Goal: Task Accomplishment & Management: Use online tool/utility

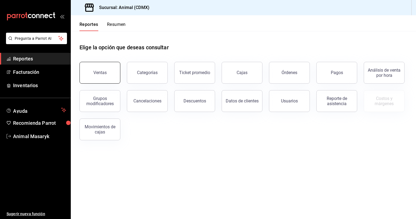
click at [100, 71] on div "Ventas" at bounding box center [99, 72] width 13 height 5
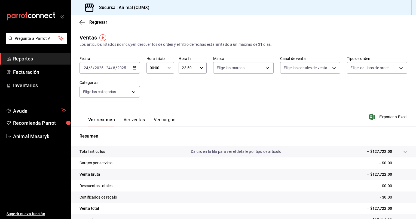
click at [135, 67] on icon "button" at bounding box center [135, 68] width 4 height 4
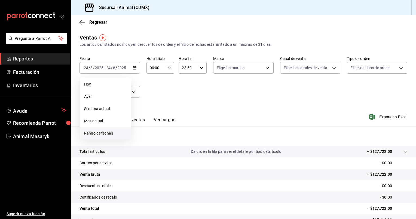
click at [97, 133] on span "Rango de fechas" at bounding box center [105, 133] width 42 height 6
click at [167, 69] on icon "button" at bounding box center [169, 68] width 4 height 4
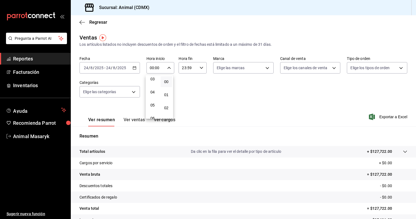
scroll to position [42, 0]
click at [153, 105] on span "05" at bounding box center [152, 105] width 5 height 4
type input "05:00"
click at [167, 82] on span "00" at bounding box center [166, 81] width 5 height 4
click at [201, 67] on div at bounding box center [208, 109] width 416 height 219
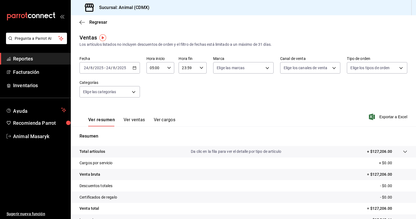
click at [201, 67] on icon "button" at bounding box center [201, 68] width 4 height 4
click at [184, 103] on button "05" at bounding box center [184, 104] width 12 height 11
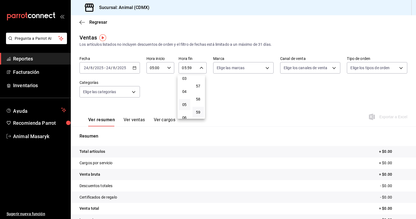
click at [200, 69] on div at bounding box center [208, 109] width 416 height 219
click at [200, 67] on icon "button" at bounding box center [201, 68] width 4 height 4
click at [197, 80] on span "00" at bounding box center [198, 81] width 5 height 4
type input "05:00"
click at [259, 98] on div at bounding box center [208, 109] width 416 height 219
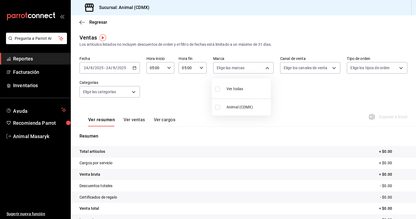
click at [266, 69] on body "Pregunta a Parrot AI Reportes Facturación Inventarios Ayuda Recomienda Parrot A…" at bounding box center [208, 109] width 416 height 219
click at [248, 84] on li "Ver todas" at bounding box center [241, 88] width 59 height 16
type input "cb0f6aec-1481-4e37-861c-bab9b3a65b14"
checkbox input "true"
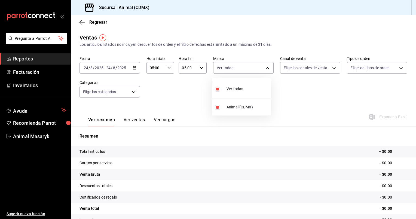
click at [331, 69] on div at bounding box center [208, 109] width 416 height 219
click at [330, 66] on body "Pregunta a Parrot AI Reportes Facturación Inventarios Ayuda Recomienda Parrot A…" at bounding box center [208, 109] width 416 height 219
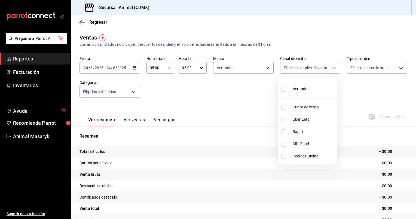
click at [303, 92] on div "Ver todos" at bounding box center [295, 88] width 28 height 12
type input "PARROT,UBER_EATS,RAPPI,DIDI_FOOD,ONLINE"
checkbox input "true"
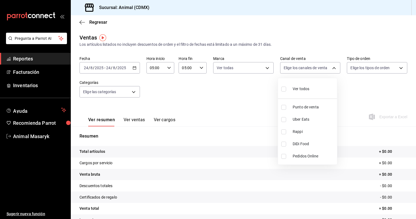
checkbox input "true"
click at [399, 67] on div at bounding box center [208, 109] width 416 height 219
click at [399, 67] on body "Pregunta a Parrot AI Reportes Facturación Inventarios Ayuda Recomienda Parrot A…" at bounding box center [208, 109] width 416 height 219
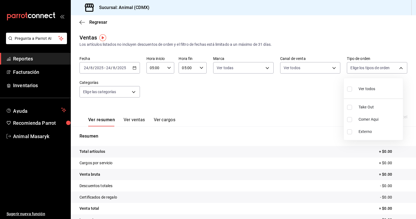
click at [366, 86] on span "Ver todos" at bounding box center [366, 89] width 17 height 6
type input "ad44a823-99d3-4372-a913-4cf57f2a9ac0,b8ee5ff1-85c8-4a81-aa51-555e6c8ba0c6,EXTER…"
checkbox input "true"
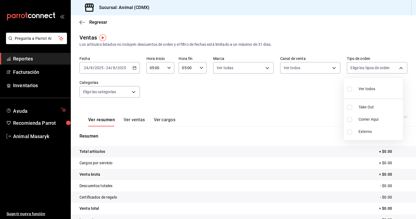
checkbox input "true"
click at [133, 91] on div at bounding box center [208, 109] width 416 height 219
click at [133, 91] on body "Pregunta a Parrot AI Reportes Facturación Inventarios Ayuda Recomienda Parrot A…" at bounding box center [208, 109] width 416 height 219
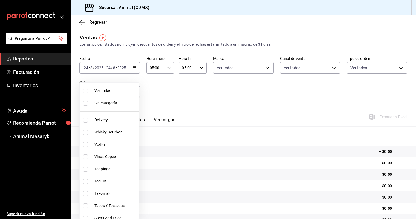
click at [112, 89] on span "Ver todas" at bounding box center [115, 91] width 42 height 6
type input "281688af-6220-48ae-86b9-ca5e6f63eb3e,2ffeebaa-176c-4024-95f8-553ffecca8da,37769…"
checkbox input "true"
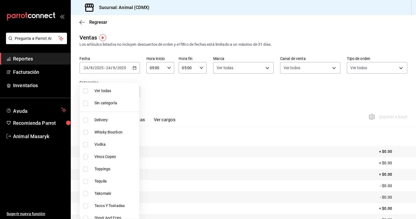
checkbox input "true"
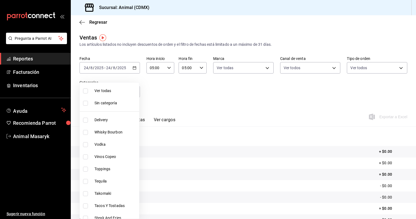
checkbox input "true"
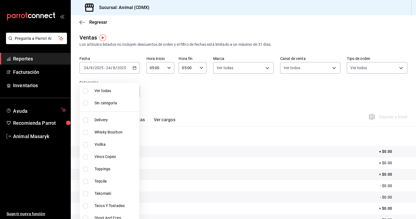
checkbox input "true"
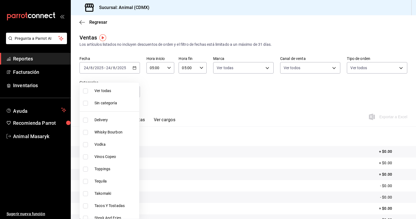
checkbox input "true"
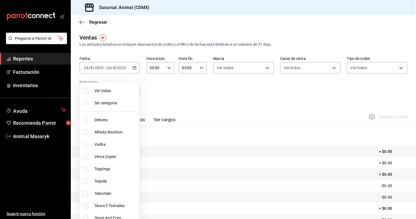
checkbox input "true"
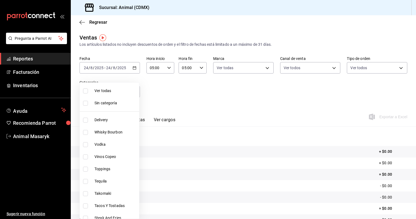
checkbox input "true"
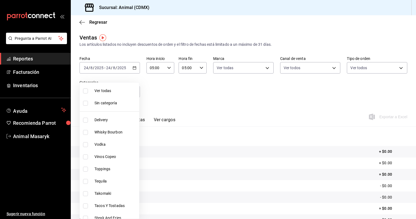
checkbox input "true"
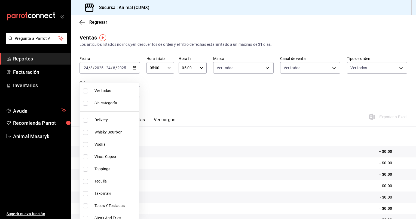
checkbox input "true"
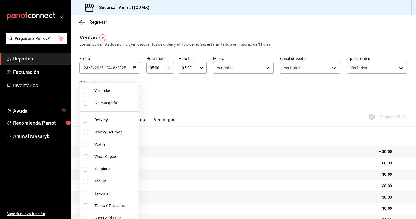
checkbox input "true"
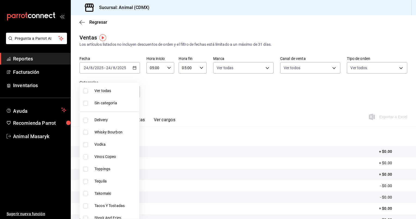
checkbox input "true"
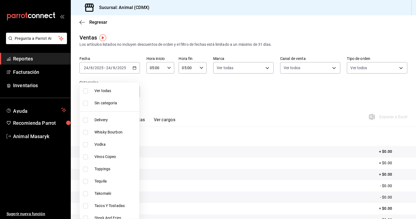
checkbox input "true"
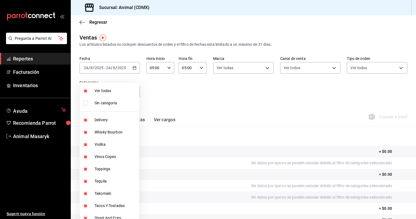
click at [134, 67] on div at bounding box center [208, 109] width 416 height 219
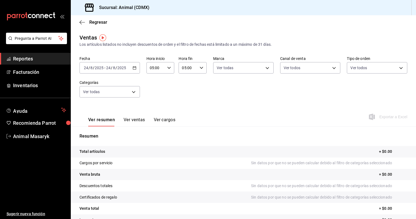
click at [134, 67] on icon "button" at bounding box center [135, 68] width 4 height 4
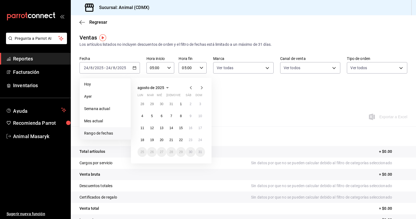
click at [190, 87] on icon "button" at bounding box center [190, 87] width 7 height 7
click at [202, 87] on icon "button" at bounding box center [201, 87] width 7 height 7
click at [142, 128] on abbr "11" at bounding box center [142, 128] width 4 height 4
click at [167, 127] on button "14" at bounding box center [171, 128] width 10 height 10
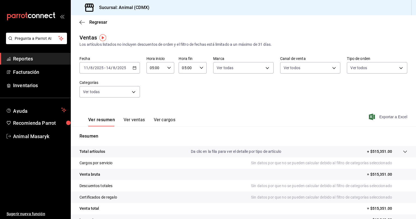
click at [383, 118] on span "Exportar a Excel" at bounding box center [388, 116] width 37 height 7
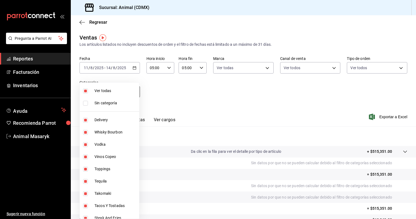
click at [131, 93] on body "Pregunta a Parrot AI Reportes Facturación Inventarios Ayuda Recomienda Parrot A…" at bounding box center [208, 109] width 416 height 219
click at [104, 93] on span "Ver todas" at bounding box center [115, 91] width 42 height 6
checkbox input "false"
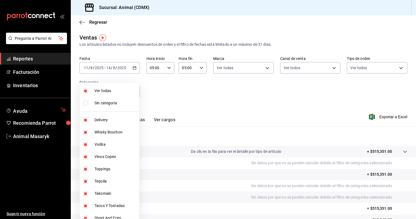
checkbox input "false"
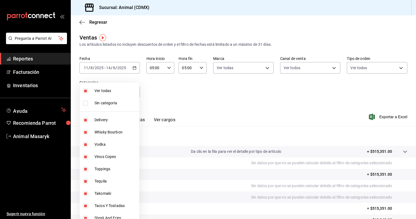
checkbox input "false"
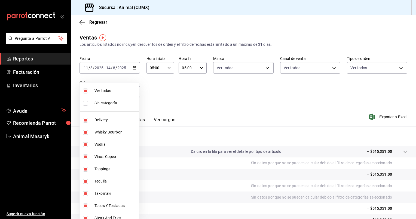
checkbox input "false"
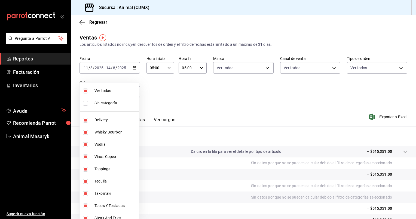
checkbox input "false"
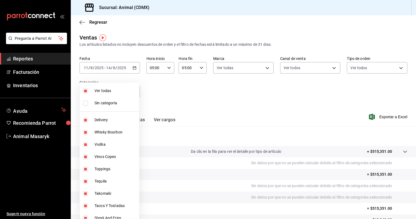
checkbox input "false"
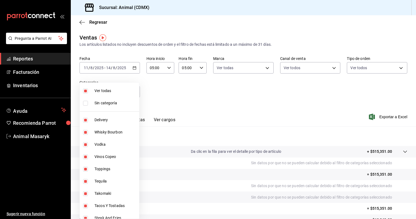
checkbox input "false"
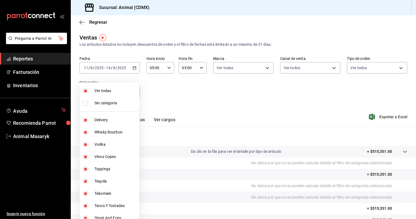
checkbox input "false"
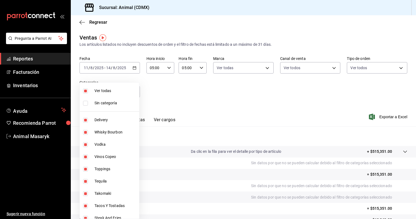
checkbox input "false"
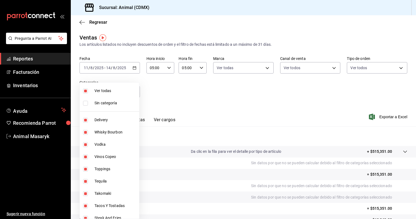
checkbox input "false"
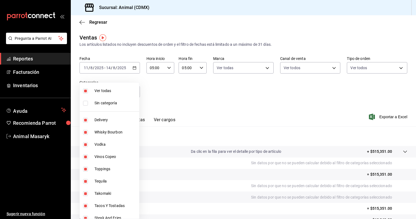
checkbox input "false"
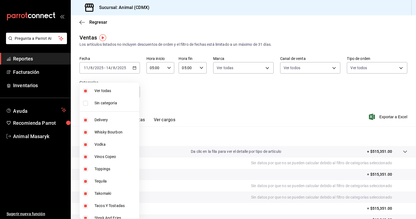
checkbox input "false"
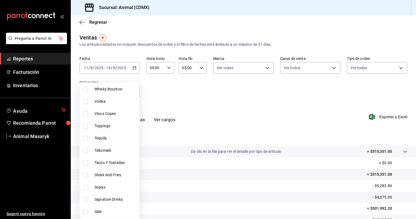
scroll to position [44, 0]
click at [110, 162] on span "Tacos Y Tostadas" at bounding box center [115, 162] width 42 height 6
type input "e7a34caa-3002-4df6-af7e-35e4466dbacf"
checkbox input "true"
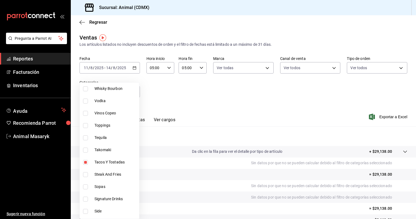
click at [91, 173] on li "Steak And Fries" at bounding box center [109, 174] width 59 height 12
type input "e7a34caa-3002-4df6-af7e-35e4466dbacf,a8103cca-f4b4-42bd-97b9-43c33775c787"
checkbox input "true"
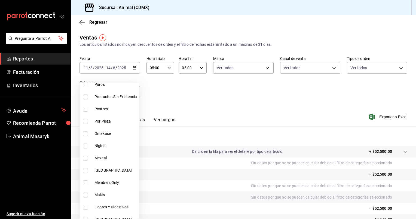
scroll to position [281, 0]
click at [95, 181] on span "Members Only" at bounding box center [115, 181] width 42 height 6
type input "e7a34caa-3002-4df6-af7e-35e4466dbacf,a8103cca-f4b4-42bd-97b9-43c33775c787,8b900…"
checkbox input "true"
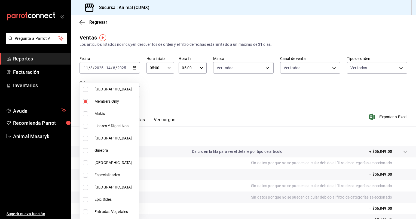
scroll to position [363, 0]
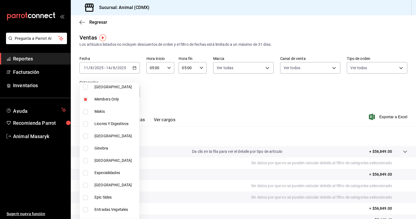
click at [94, 171] on span "Especialidades" at bounding box center [115, 173] width 42 height 6
type input "e7a34caa-3002-4df6-af7e-35e4466dbacf,a8103cca-f4b4-42bd-97b9-43c33775c787,8b900…"
checkbox input "true"
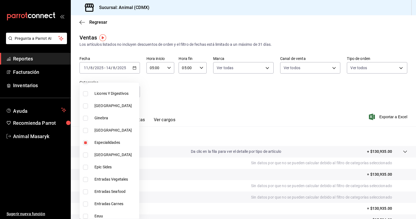
scroll to position [394, 0]
click at [111, 187] on li "Entradas Seafood" at bounding box center [109, 191] width 59 height 12
type input "e7a34caa-3002-4df6-af7e-35e4466dbacf,a8103cca-f4b4-42bd-97b9-43c33775c787,8b900…"
checkbox input "true"
click at [95, 202] on span "Entradas Carnes" at bounding box center [115, 204] width 42 height 6
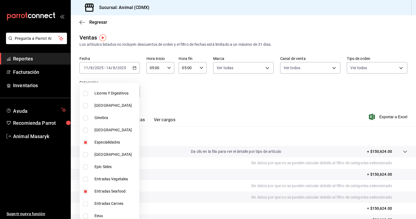
type input "e7a34caa-3002-4df6-af7e-35e4466dbacf,a8103cca-f4b4-42bd-97b9-43c33775c787,8b900…"
checkbox input "true"
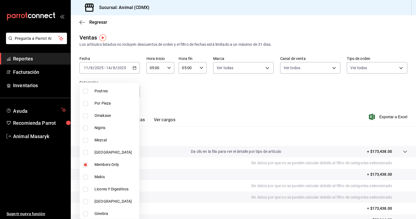
scroll to position [298, 0]
click at [87, 164] on input "checkbox" at bounding box center [85, 164] width 5 height 5
checkbox input "false"
type input "e7a34caa-3002-4df6-af7e-35e4466dbacf,a8103cca-f4b4-42bd-97b9-43c33775c787,1ac97…"
click at [85, 165] on input "checkbox" at bounding box center [85, 164] width 5 height 5
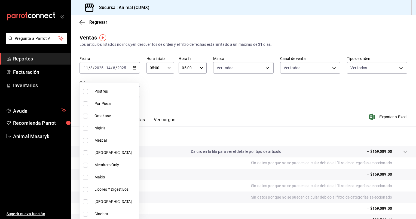
checkbox input "true"
type input "e7a34caa-3002-4df6-af7e-35e4466dbacf,a8103cca-f4b4-42bd-97b9-43c33775c787,1ac97…"
click at [84, 164] on input "checkbox" at bounding box center [85, 164] width 5 height 5
checkbox input "false"
type input "e7a34caa-3002-4df6-af7e-35e4466dbacf,a8103cca-f4b4-42bd-97b9-43c33775c787,1ac97…"
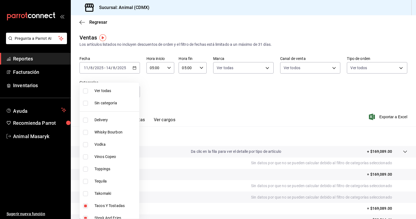
click at [379, 118] on div at bounding box center [208, 109] width 416 height 219
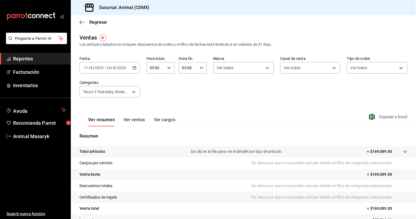
click at [385, 118] on span "Exportar a Excel" at bounding box center [388, 116] width 37 height 7
